Goal: Information Seeking & Learning: Learn about a topic

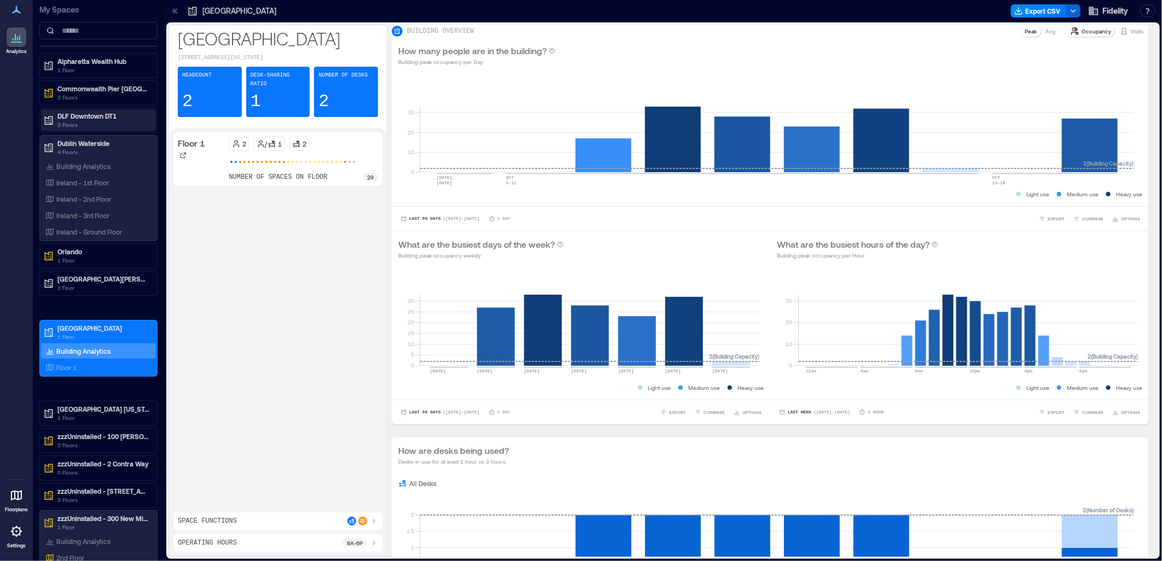
click at [100, 112] on p "DLF Downtown DT1" at bounding box center [103, 116] width 92 height 9
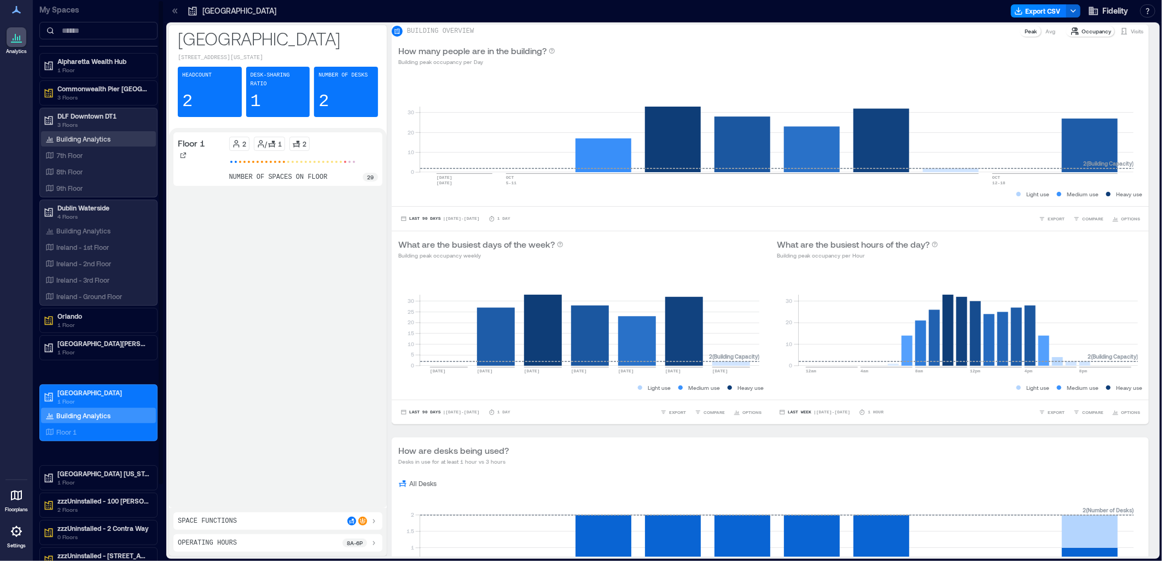
click at [88, 133] on div "Building Analytics" at bounding box center [98, 138] width 115 height 15
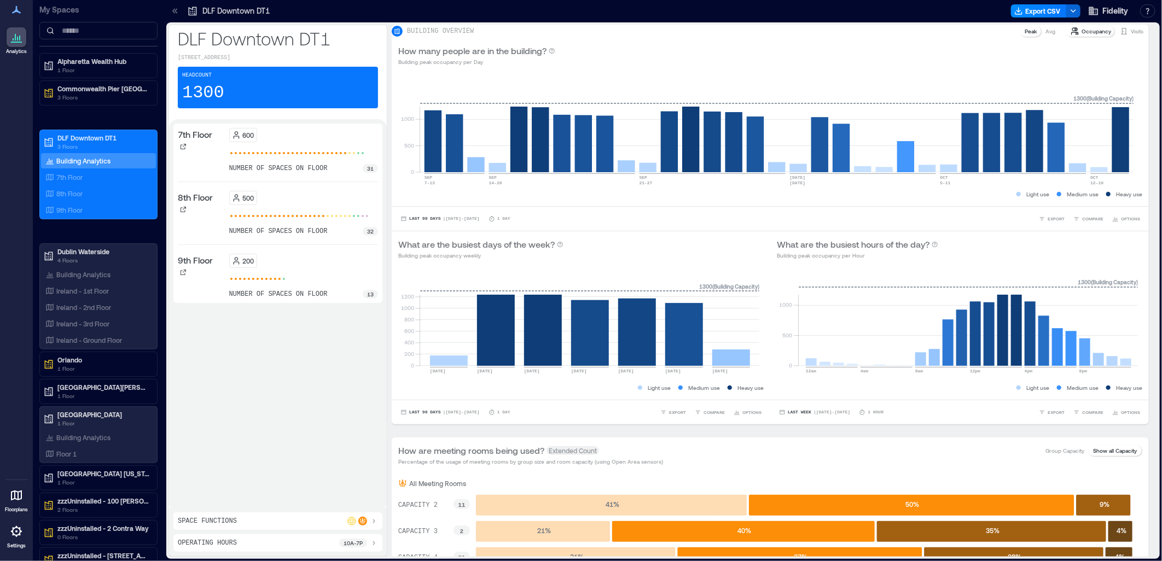
click at [226, 186] on div "7th Floor 600 number of spaces on floor 31 8th Floor 500 number of spaces on fl…" at bounding box center [278, 213] width 200 height 171
click at [97, 181] on div "7th Floor" at bounding box center [96, 177] width 106 height 11
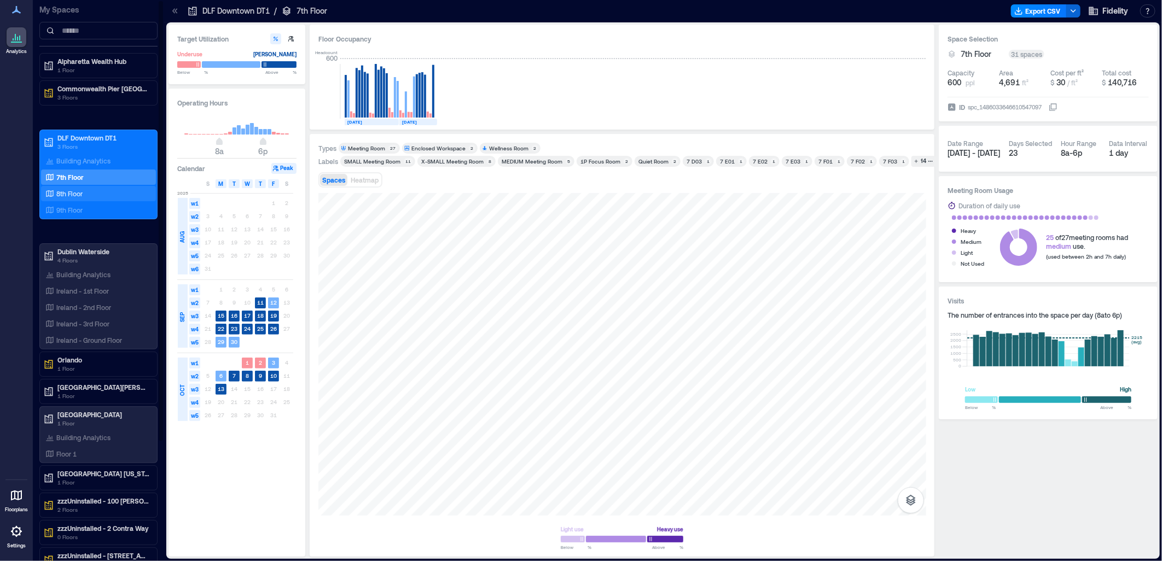
click at [62, 194] on p "8th Floor" at bounding box center [69, 193] width 26 height 9
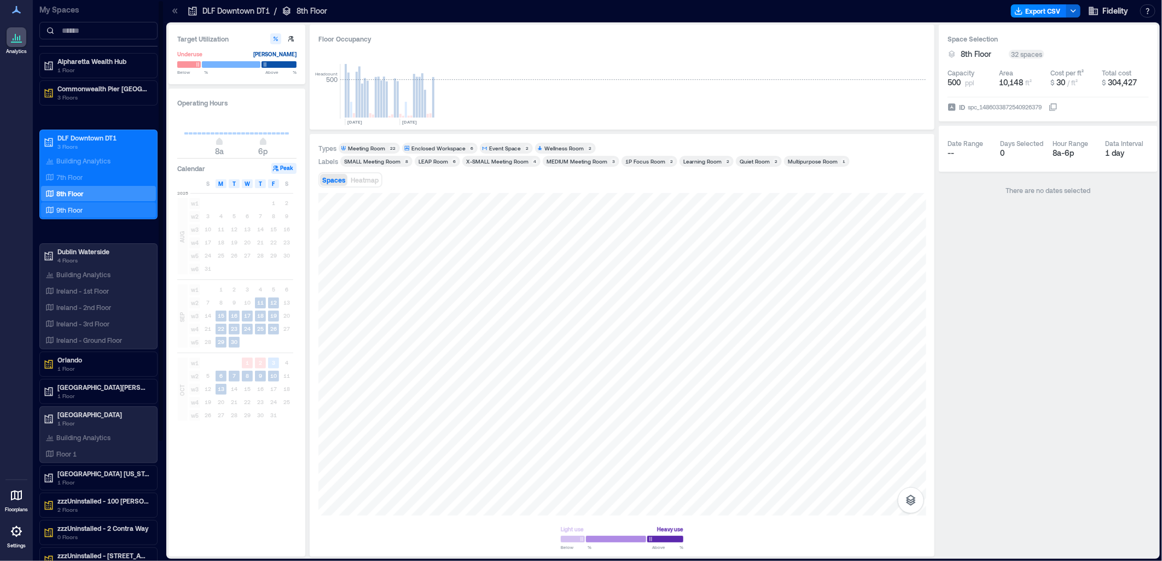
click at [74, 210] on p "9th Floor" at bounding box center [69, 210] width 26 height 9
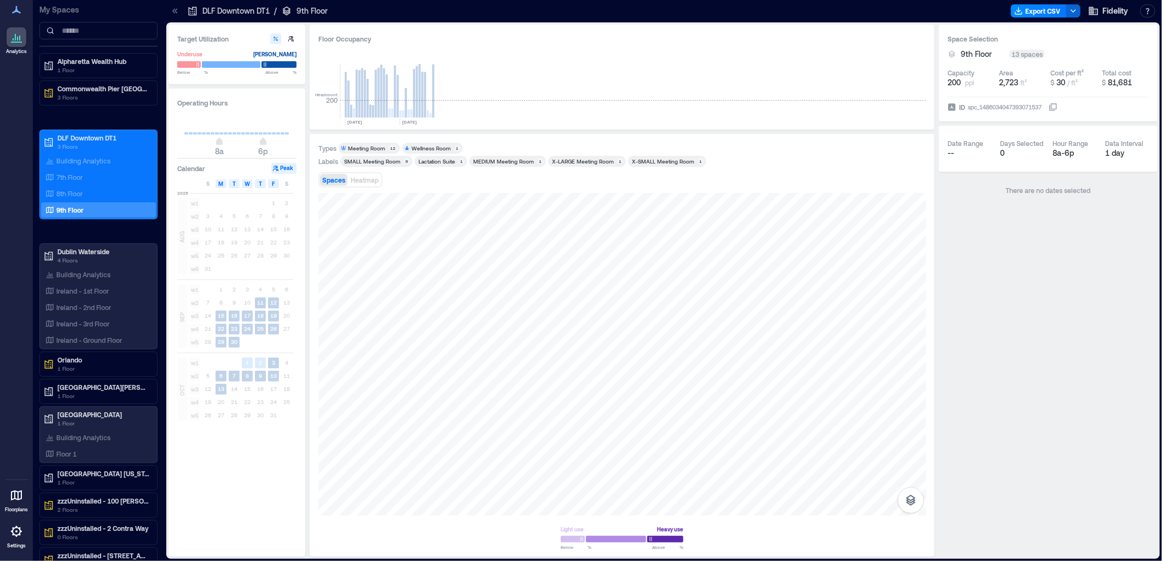
drag, startPoint x: 103, startPoint y: 159, endPoint x: 497, endPoint y: 123, distance: 395.5
click at [103, 159] on p "Building Analytics" at bounding box center [83, 160] width 54 height 9
